Goal: Communication & Community: Ask a question

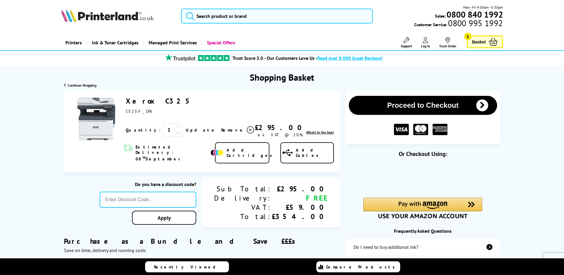
click at [120, 20] on img at bounding box center [107, 15] width 93 height 13
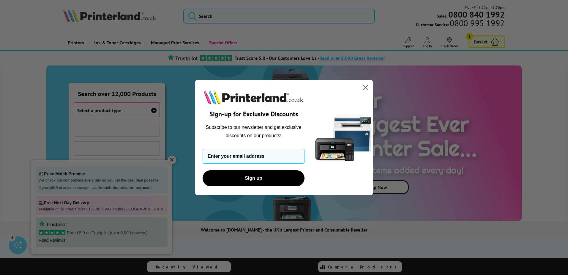
click at [366, 86] on circle "Close dialog" at bounding box center [366, 87] width 10 height 10
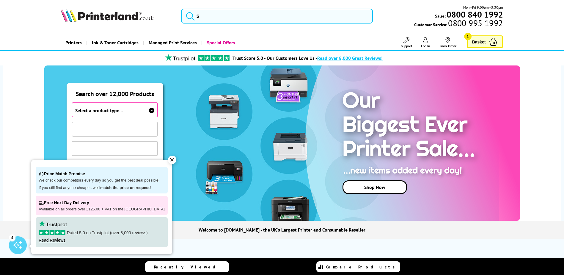
click at [168, 160] on div "✕" at bounding box center [172, 159] width 8 height 8
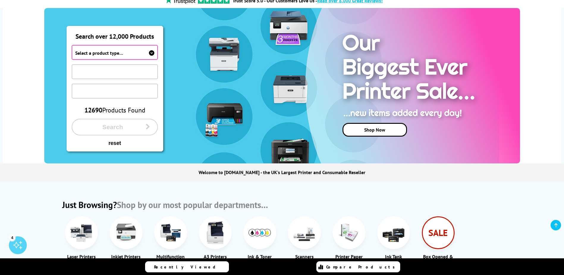
scroll to position [59, 0]
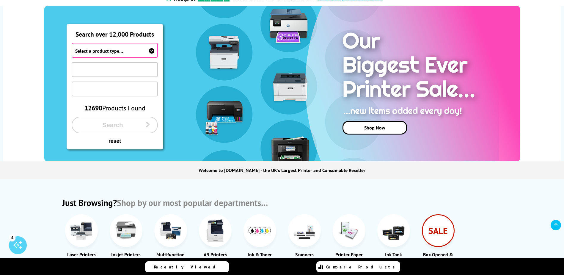
click at [151, 50] on icon at bounding box center [151, 50] width 5 height 5
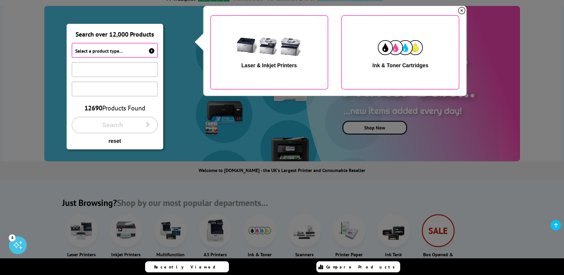
click at [461, 10] on icon at bounding box center [461, 10] width 7 height 7
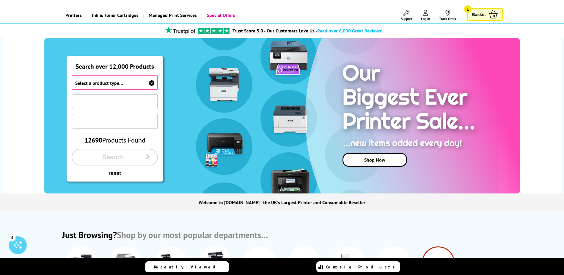
scroll to position [0, 0]
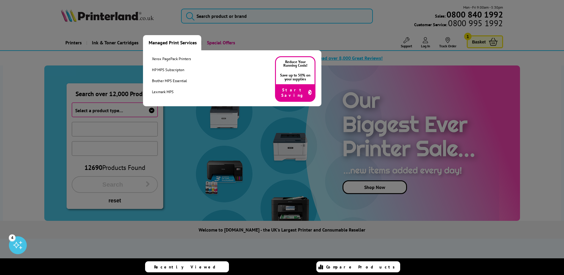
click at [161, 39] on link "Managed Print Services" at bounding box center [172, 42] width 58 height 15
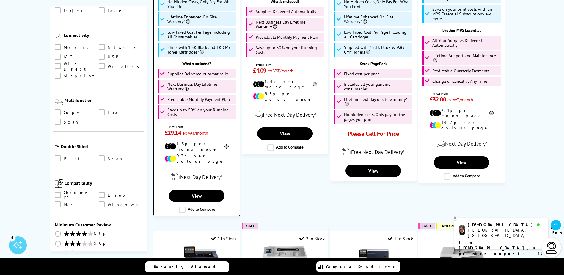
scroll to position [386, 0]
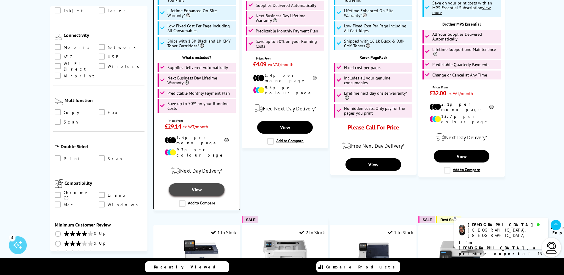
click at [205, 183] on link "View" at bounding box center [196, 189] width 55 height 12
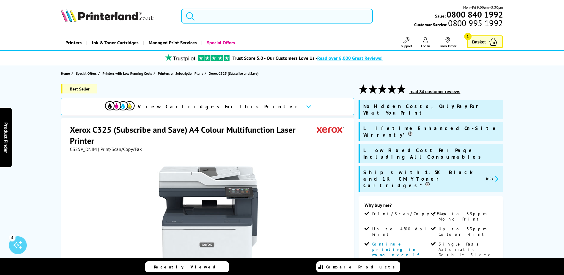
click at [250, 16] on input "search" at bounding box center [277, 16] width 192 height 15
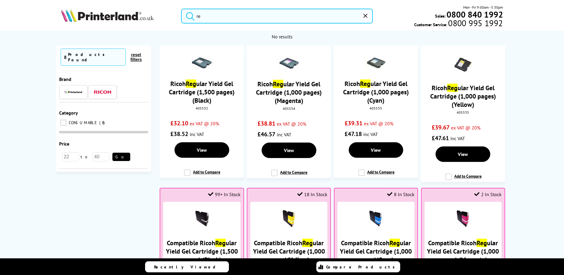
type input "r"
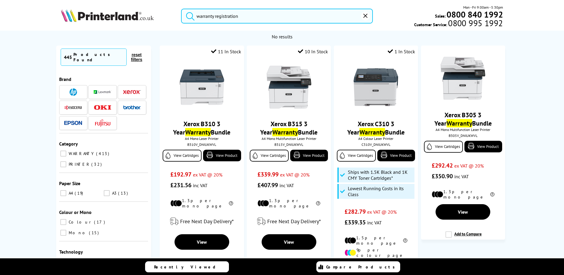
type input "warranty registration"
click at [181, 9] on button "submit" at bounding box center [188, 15] width 15 height 13
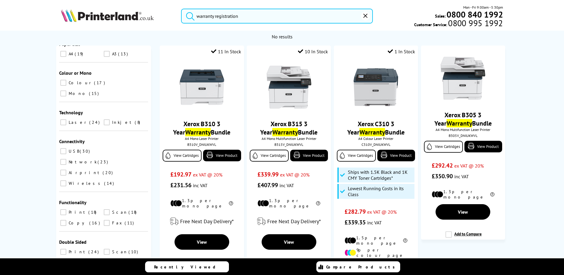
drag, startPoint x: 365, startPoint y: 15, endPoint x: 358, endPoint y: 15, distance: 6.9
click at [365, 15] on icon "reset" at bounding box center [365, 16] width 4 height 4
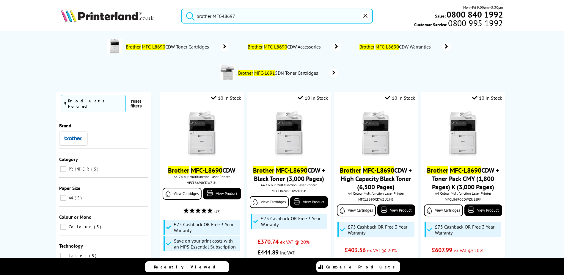
click at [181, 9] on button "submit" at bounding box center [188, 15] width 15 height 13
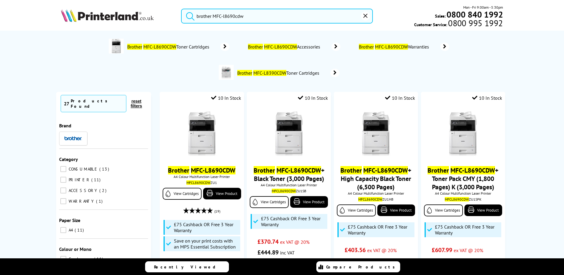
type input "brother MFC-l8690cdw"
click at [181, 9] on button "submit" at bounding box center [188, 15] width 15 height 13
click at [282, 14] on input "brother MFC-l8690cdw" at bounding box center [277, 16] width 192 height 15
click at [181, 9] on button "submit" at bounding box center [188, 15] width 15 height 13
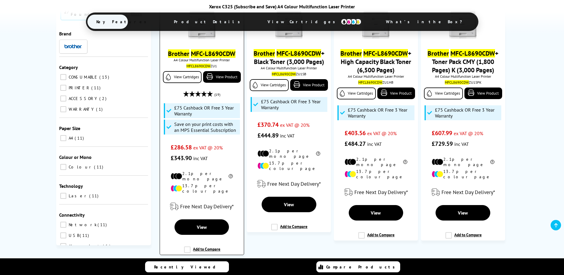
scroll to position [119, 0]
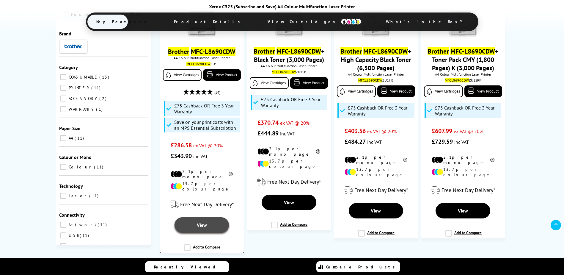
click at [201, 222] on span "View" at bounding box center [202, 225] width 10 height 6
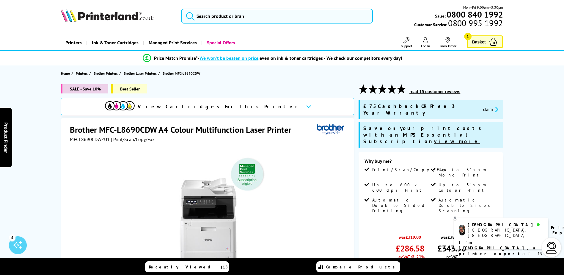
click at [455, 217] on icon at bounding box center [455, 218] width 4 height 4
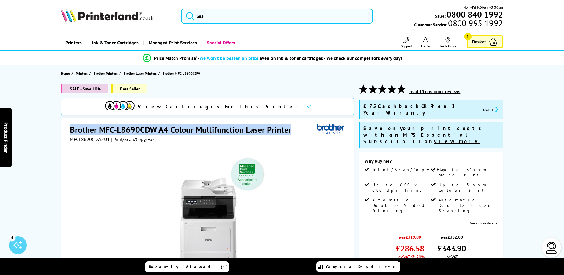
drag, startPoint x: 71, startPoint y: 127, endPoint x: 292, endPoint y: 129, distance: 220.9
click at [294, 129] on h1 "Brother MFC-L8690CDW A4 Colour Multifunction Laser Printer" at bounding box center [183, 129] width 227 height 11
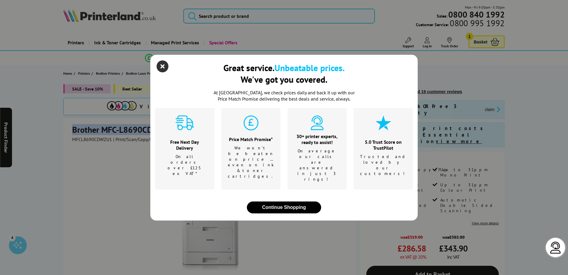
click at [163, 72] on icon "close modal" at bounding box center [163, 66] width 12 height 12
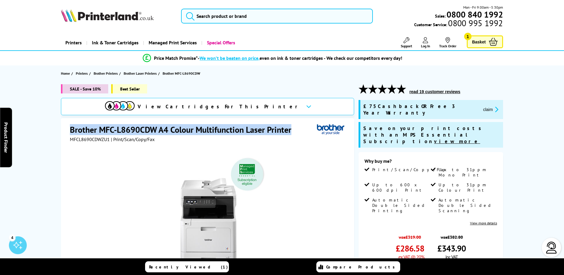
click at [69, 128] on div "Brother MFC-L8690CDW A4 Colour Multifunction Laser Printer MFCL8690CDWZU1 | Pri…" at bounding box center [207, 246] width 293 height 256
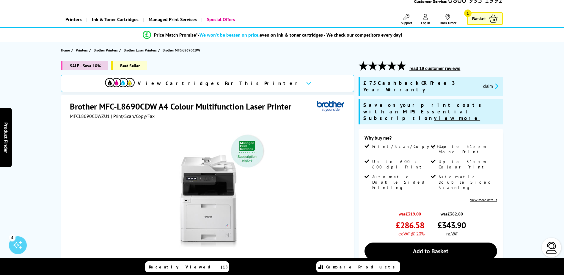
scroll to position [30, 0]
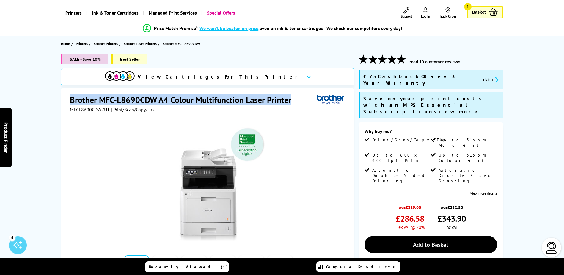
drag, startPoint x: 293, startPoint y: 99, endPoint x: 67, endPoint y: 99, distance: 225.4
click at [67, 99] on div "Brother MFC-L8690CDW A4 Colour Multifunction Laser Printer MFCL8690CDWZU1 | Pri…" at bounding box center [207, 216] width 293 height 256
drag, startPoint x: 67, startPoint y: 99, endPoint x: 72, endPoint y: 100, distance: 4.2
click at [72, 100] on h1 "Brother MFC-L8690CDW A4 Colour Multifunction Laser Printer" at bounding box center [183, 99] width 227 height 11
drag, startPoint x: 69, startPoint y: 99, endPoint x: 292, endPoint y: 97, distance: 222.7
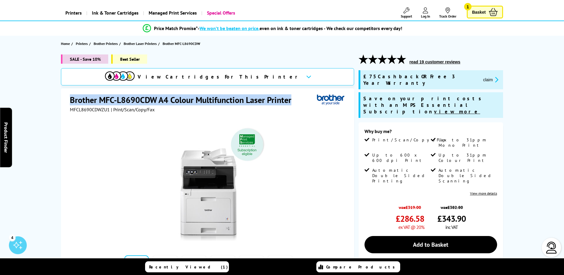
click at [292, 97] on div "Brother MFC-L8690CDW A4 Colour Multifunction Laser Printer MFCL8690CDWZU1 | Pri…" at bounding box center [207, 216] width 293 height 256
drag, startPoint x: 292, startPoint y: 97, endPoint x: 263, endPoint y: 102, distance: 28.7
click at [263, 102] on h1 "Brother MFC-L8690CDW A4 Colour Multifunction Laser Printer" at bounding box center [183, 99] width 227 height 11
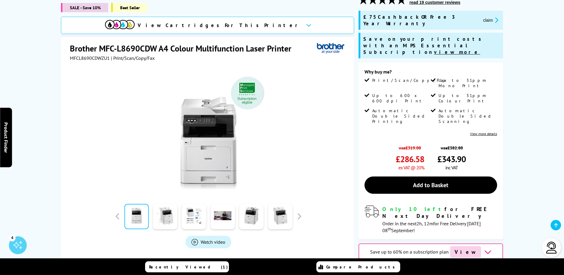
scroll to position [59, 0]
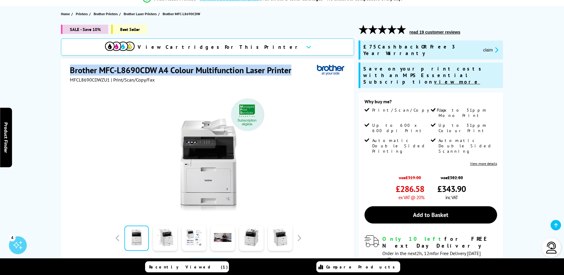
drag, startPoint x: 291, startPoint y: 70, endPoint x: 63, endPoint y: 67, distance: 228.1
click at [63, 67] on div "Brother MFC-L8690CDW A4 Colour Multifunction Laser Printer MFCL8690CDWZU1 | Pri…" at bounding box center [207, 187] width 293 height 256
drag, startPoint x: 63, startPoint y: 67, endPoint x: 46, endPoint y: 69, distance: 16.5
click at [46, 69] on div "SALE - Save 10% Best Seller View Cartridges For This Printer Brother MFC-L8690C…" at bounding box center [282, 189] width 476 height 329
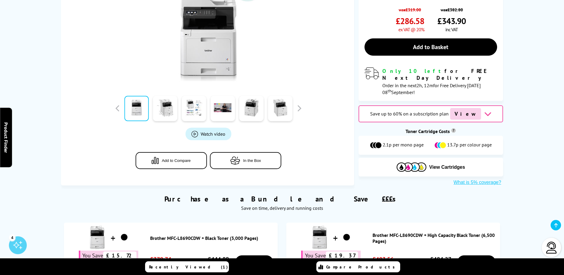
scroll to position [238, 0]
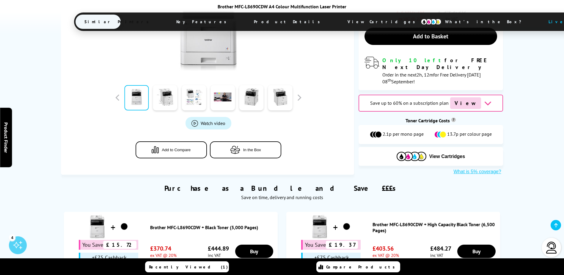
drag, startPoint x: 238, startPoint y: 152, endPoint x: 338, endPoint y: 148, distance: 100.6
click at [351, 175] on div "Purchase as a Bundle and Save £££s Save on time, delivery and running costs" at bounding box center [282, 189] width 442 height 29
click at [278, 175] on div "Purchase as a Bundle and Save £££s Save on time, delivery and running costs" at bounding box center [282, 189] width 442 height 29
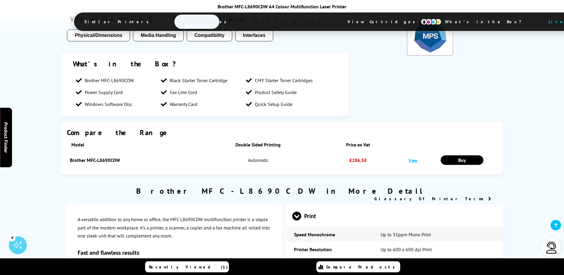
scroll to position [1249, 0]
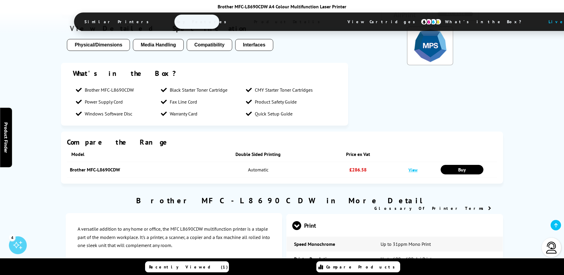
click at [298, 230] on span at bounding box center [296, 230] width 9 height 0
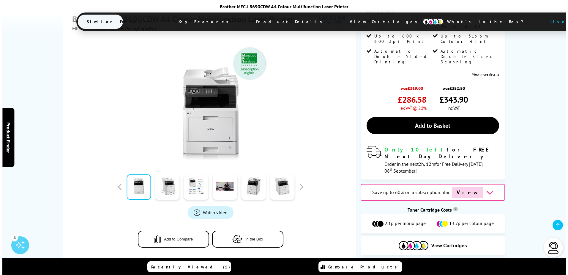
scroll to position [30, 0]
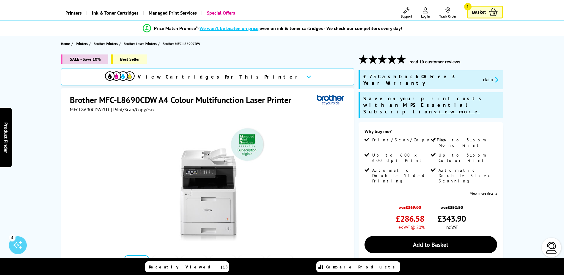
click at [493, 76] on icon "promo-description" at bounding box center [495, 79] width 5 height 6
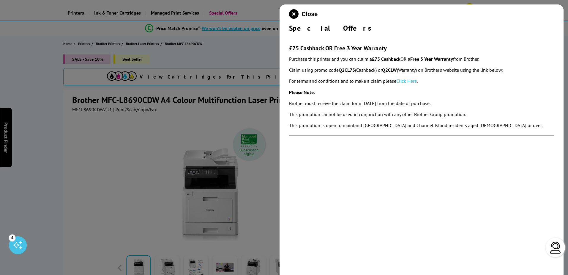
click at [413, 81] on link "Click Here" at bounding box center [407, 81] width 21 height 6
drag, startPoint x: 39, startPoint y: 25, endPoint x: 51, endPoint y: 26, distance: 12.5
click at [38, 25] on div at bounding box center [284, 137] width 568 height 275
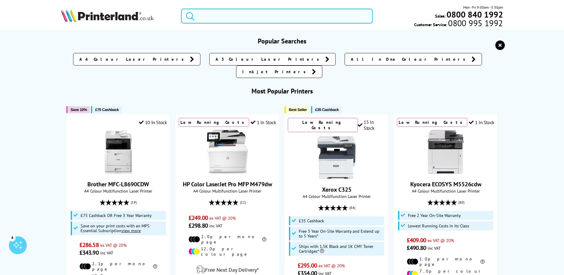
paste input "Brother MFC-J6955DW"
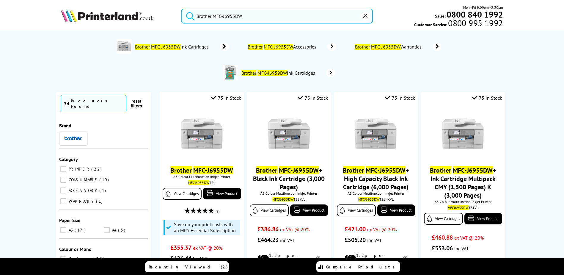
type input "Brother MFC-J6955DW"
click at [181, 9] on button "submit" at bounding box center [188, 15] width 15 height 13
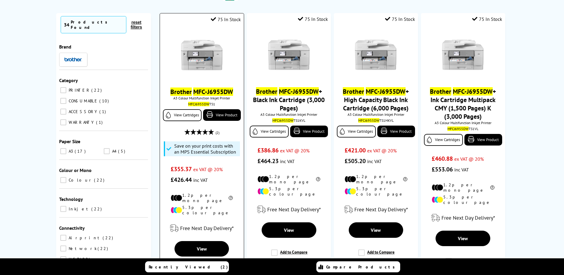
scroll to position [89, 0]
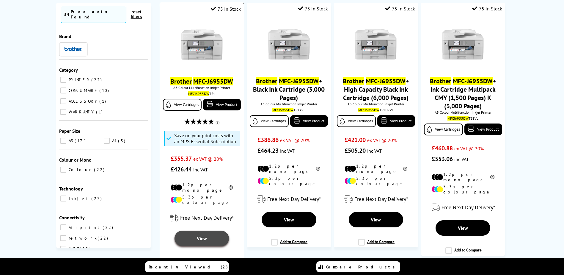
click at [207, 230] on link "View" at bounding box center [202, 237] width 54 height 15
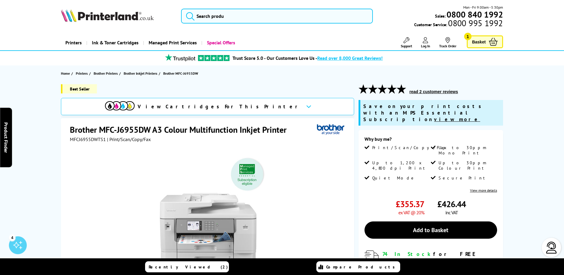
click at [306, 107] on icon at bounding box center [308, 106] width 5 height 3
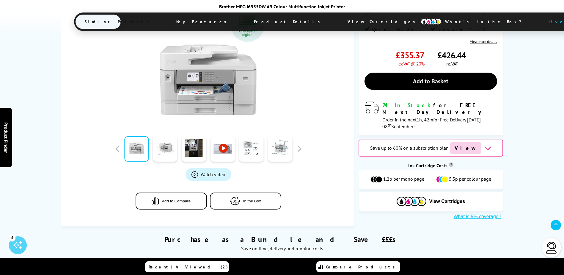
click at [484, 144] on icon at bounding box center [487, 147] width 7 height 7
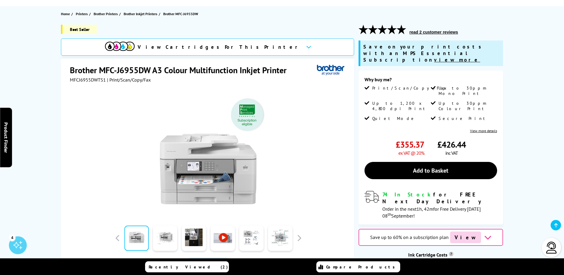
scroll to position [89, 0]
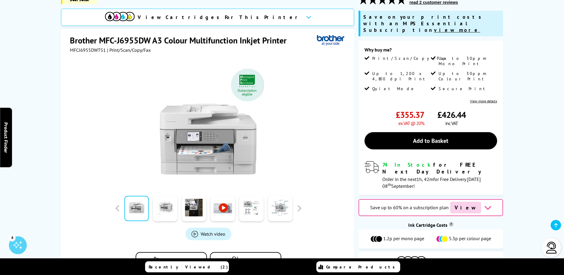
click at [484, 204] on icon at bounding box center [487, 207] width 7 height 7
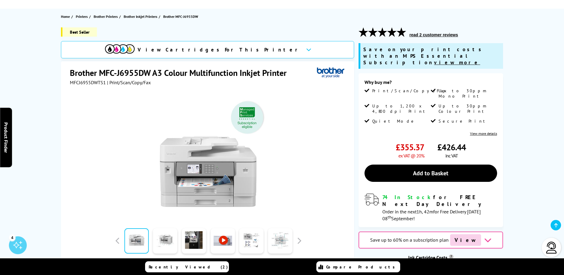
scroll to position [32, 0]
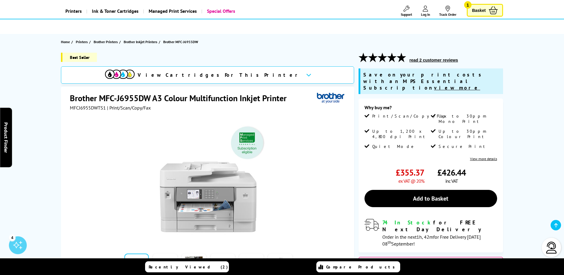
click at [257, 75] on div "View Cartridges For This Printer" at bounding box center [207, 74] width 293 height 17
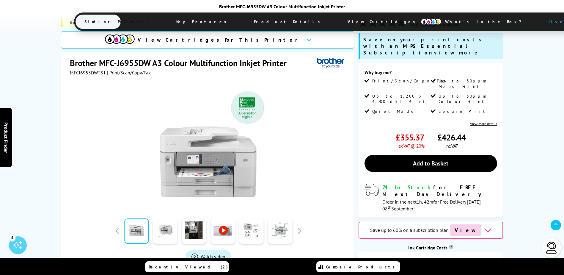
scroll to position [119, 0]
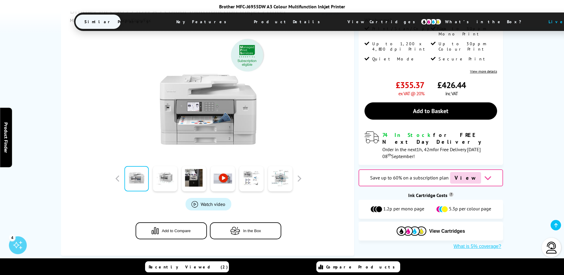
click at [484, 174] on icon at bounding box center [487, 177] width 7 height 7
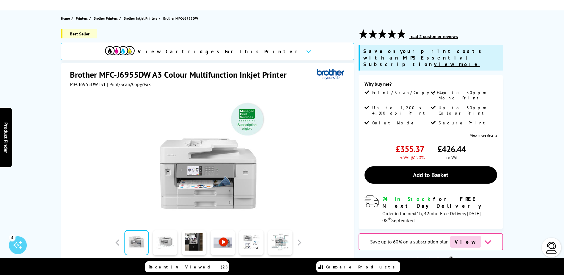
scroll to position [59, 0]
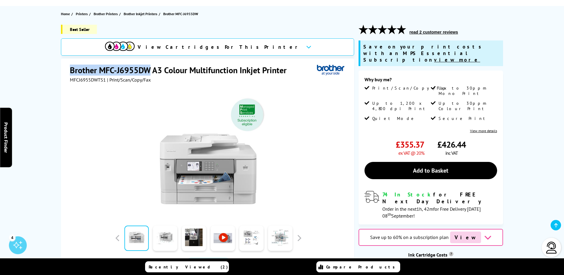
drag, startPoint x: 70, startPoint y: 68, endPoint x: 150, endPoint y: 67, distance: 79.1
click at [150, 67] on h1 "Brother MFC-J6955DW A3 Colour Multifunction Inkjet Printer" at bounding box center [181, 70] width 223 height 11
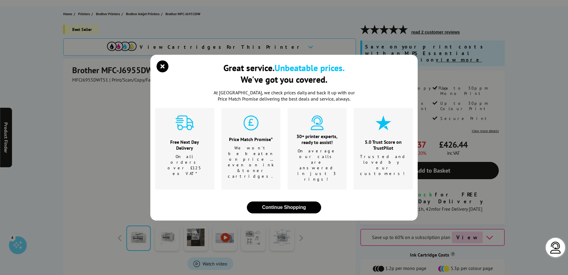
drag, startPoint x: 150, startPoint y: 67, endPoint x: 145, endPoint y: 68, distance: 4.2
drag, startPoint x: 145, startPoint y: 68, endPoint x: 131, endPoint y: 71, distance: 15.2
click at [131, 71] on div "Great service. Unbeatable prices. We've got you covered. At Printerland, we che…" at bounding box center [284, 137] width 568 height 275
click at [161, 72] on icon "close modal" at bounding box center [163, 66] width 12 height 12
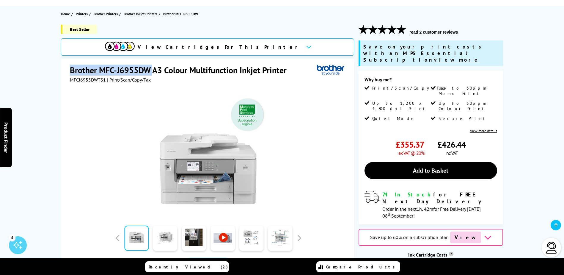
drag, startPoint x: 70, startPoint y: 69, endPoint x: 155, endPoint y: 67, distance: 84.5
click at [155, 67] on h1 "Brother MFC-J6955DW A3 Colour Multifunction Inkjet Printer" at bounding box center [181, 70] width 223 height 11
drag, startPoint x: 155, startPoint y: 67, endPoint x: 149, endPoint y: 68, distance: 6.0
copy h1 "Brother MFC-J6955DW"
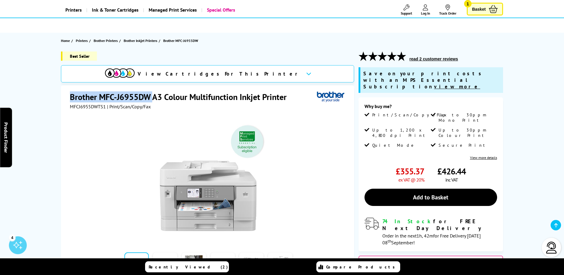
scroll to position [0, 0]
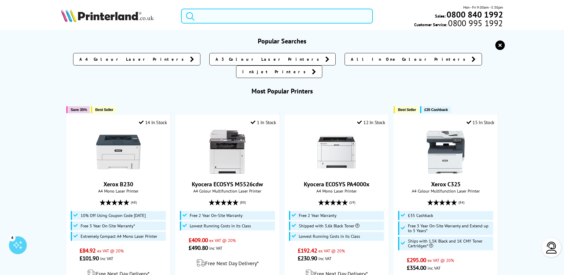
paste input "Brother MFC-J6955DW"
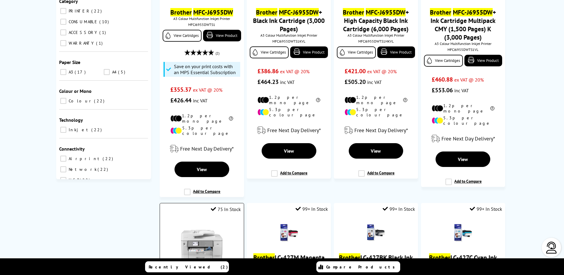
scroll to position [149, 0]
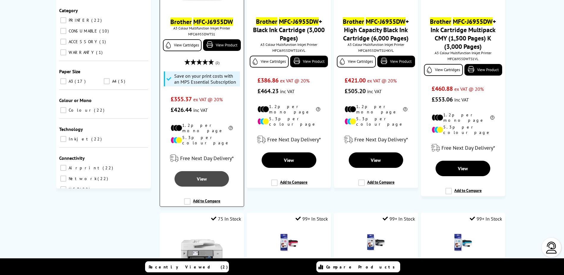
type input "Brother MFC-J6955DW"
click at [205, 176] on span "View" at bounding box center [202, 179] width 10 height 6
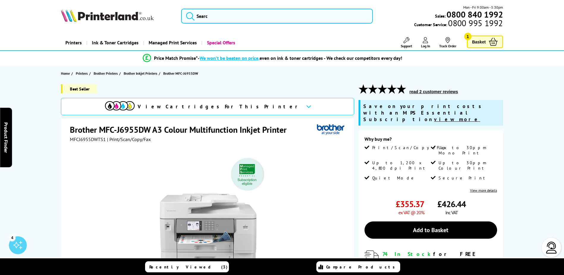
click at [306, 106] on icon at bounding box center [308, 106] width 5 height 3
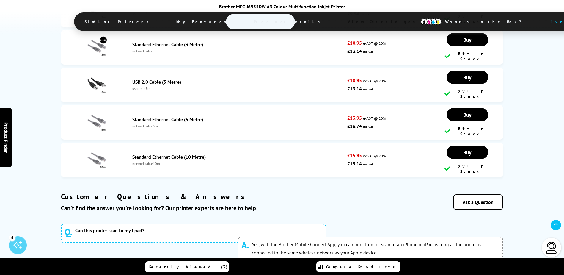
scroll to position [2988, 0]
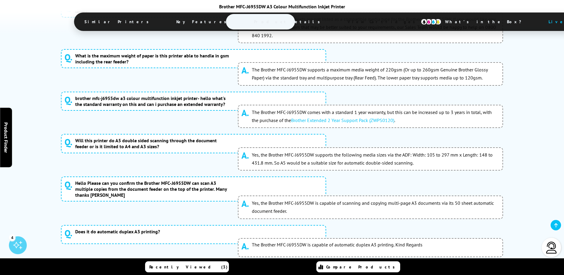
click at [548, 244] on img at bounding box center [552, 247] width 12 height 12
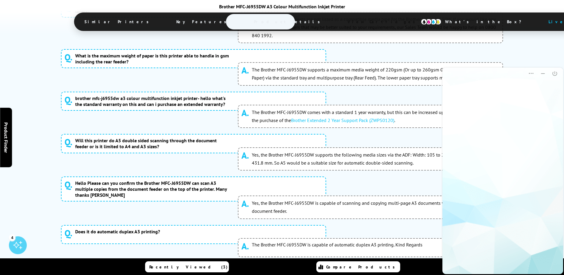
scroll to position [0, 0]
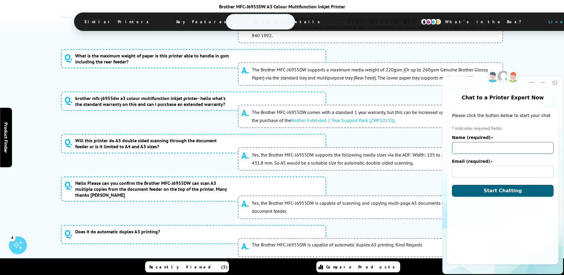
click at [480, 145] on input "Name (required)" at bounding box center [503, 148] width 102 height 12
type input "cine"
click at [458, 169] on input "Email (required)" at bounding box center [503, 172] width 102 height 12
type input "[EMAIL_ADDRESS][PERSON_NAME][DOMAIN_NAME]"
click at [463, 188] on button "Start Chatting" at bounding box center [503, 191] width 102 height 12
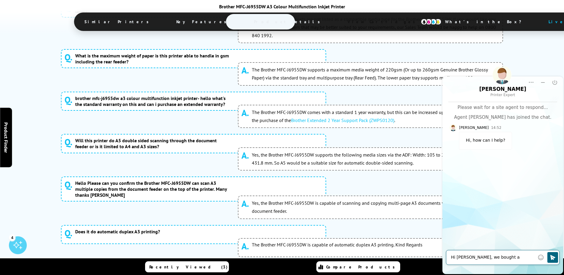
type textarea "Hi [PERSON_NAME], we bought a printer a month ago"
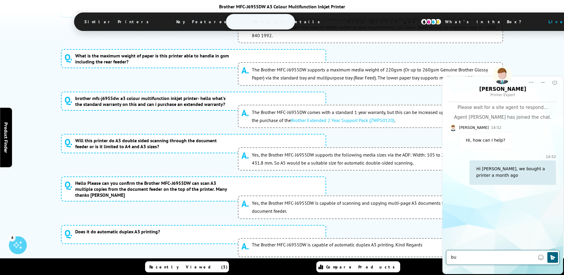
type textarea "b"
type textarea "wanted to register it for warranty if posisble"
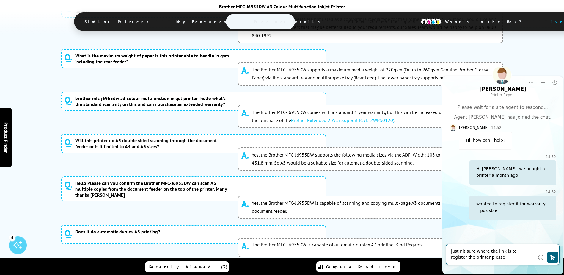
type textarea "just nit sure where the link is to register the printer plesse?"
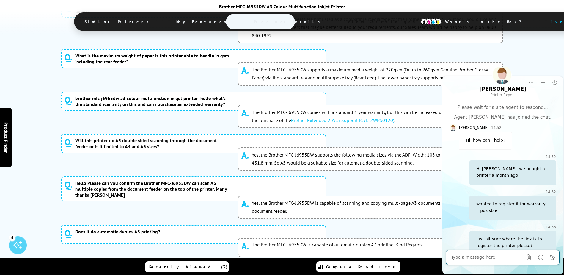
scroll to position [11, 0]
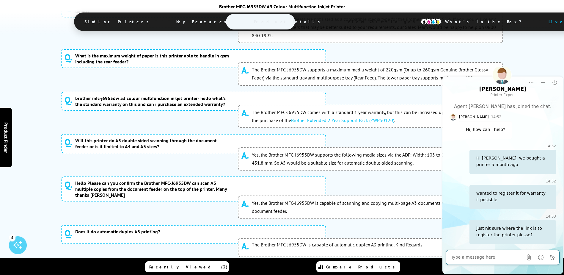
click at [465, 255] on textarea at bounding box center [487, 257] width 72 height 6
paste textarea "Brother MFC-J6955DW"
type textarea "Brother MFC-J6955DW"
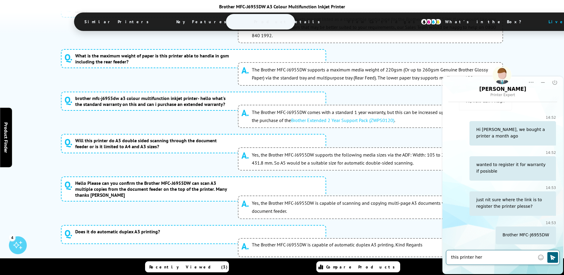
type textarea "this printer here"
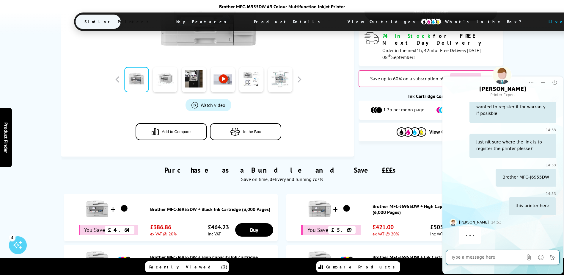
scroll to position [149, 0]
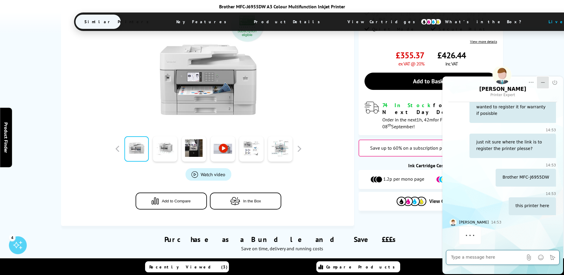
click at [540, 84] on icon "Minimize" at bounding box center [543, 82] width 6 height 6
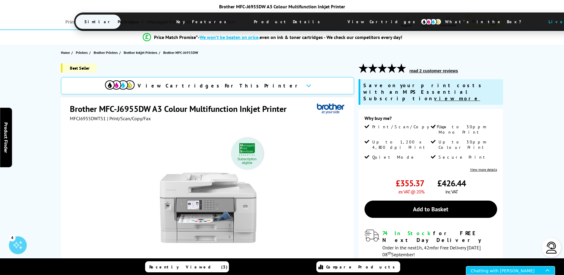
scroll to position [30, 0]
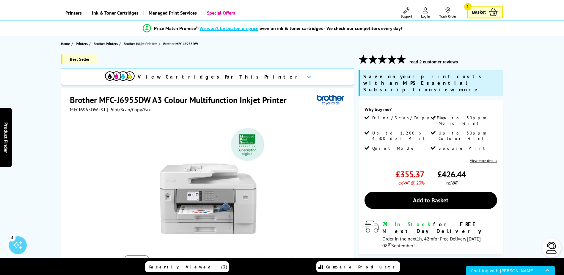
click at [483, 158] on link "View more details" at bounding box center [483, 160] width 27 height 4
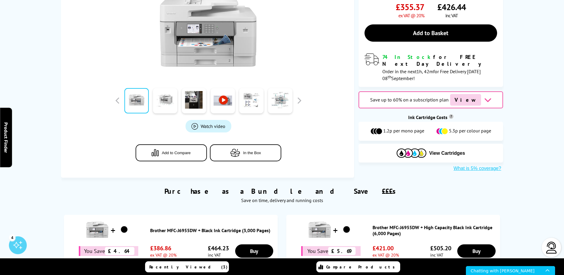
scroll to position [0, 0]
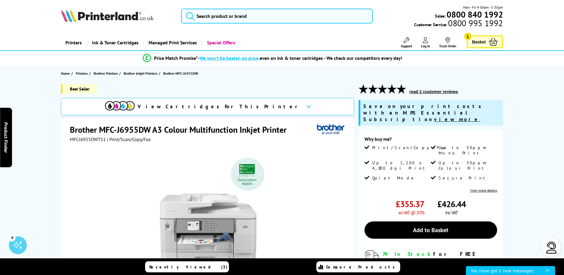
click at [306, 106] on icon at bounding box center [308, 106] width 5 height 3
click at [526, 269] on div "Chatting with [PERSON_NAME]" at bounding box center [508, 270] width 75 height 8
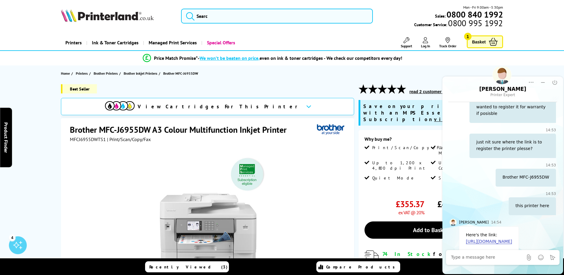
scroll to position [110, 0]
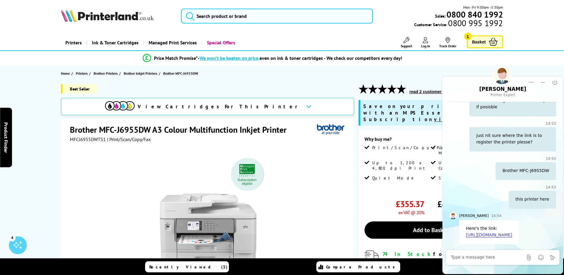
click at [509, 232] on link "[URL][DOMAIN_NAME]" at bounding box center [489, 234] width 46 height 5
click at [503, 254] on div at bounding box center [487, 257] width 72 height 12
click at [501, 260] on textarea at bounding box center [487, 257] width 72 height 6
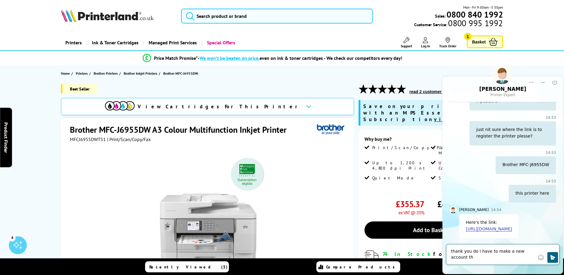
scroll to position [116, 0]
type textarea "thank you do I have to make a new account then ?"
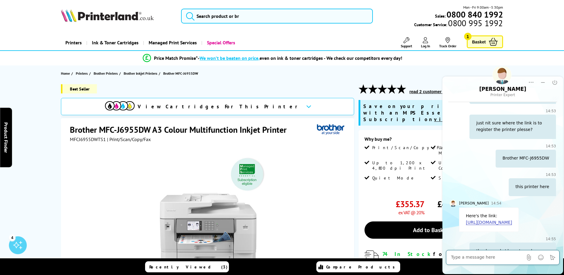
scroll to position [145, 0]
